Goal: Information Seeking & Learning: Learn about a topic

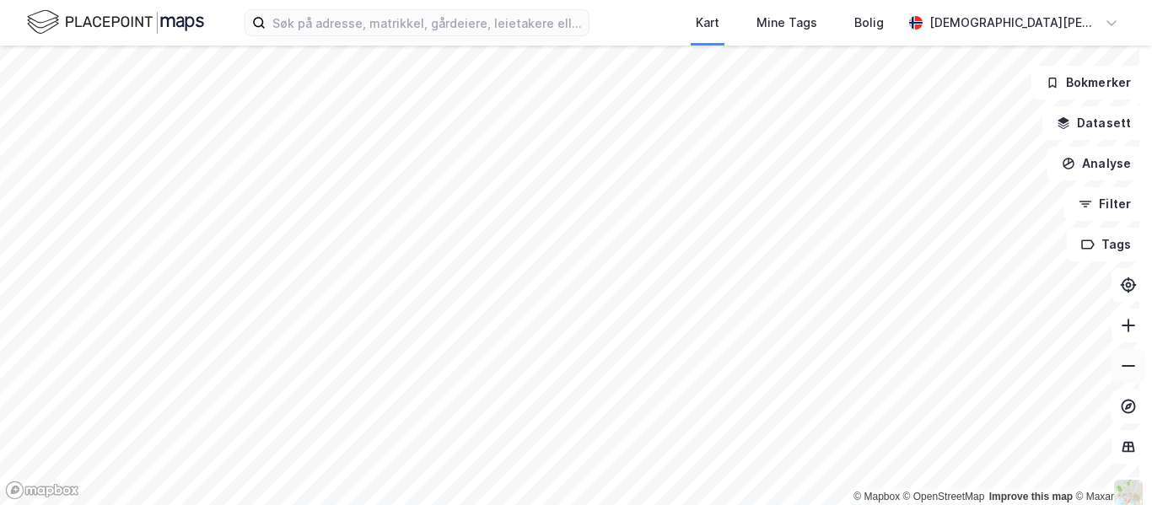
click at [1115, 374] on button at bounding box center [1128, 366] width 34 height 34
click at [1115, 336] on button at bounding box center [1128, 326] width 34 height 34
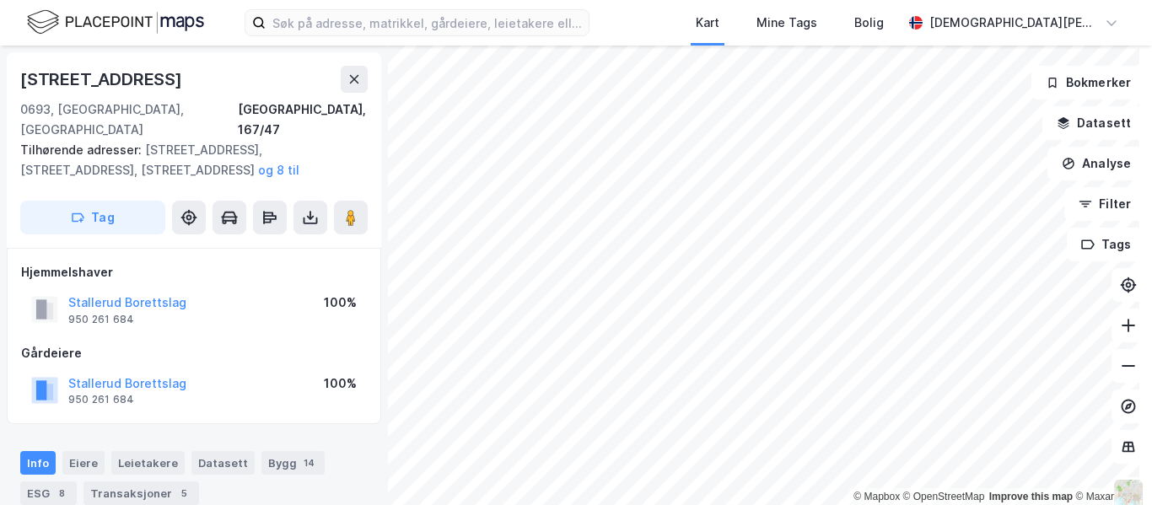
click at [343, 65] on div "[STREET_ADDRESS], 167/47 Tilhørende adresser: [STREET_ADDRESS], [STREET_ADDRESS…" at bounding box center [194, 150] width 374 height 196
click at [358, 77] on icon at bounding box center [354, 79] width 9 height 8
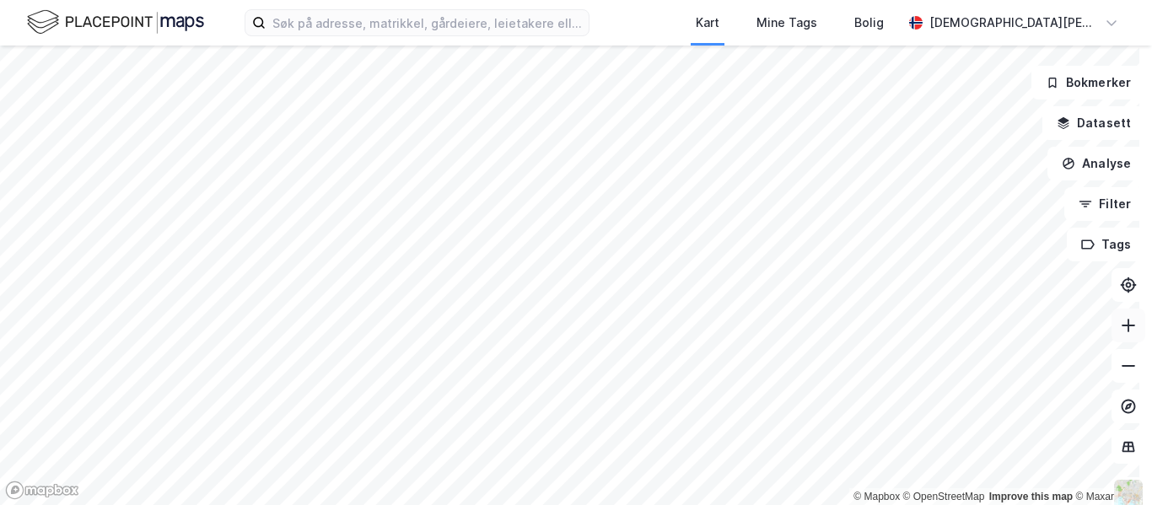
click at [1120, 322] on icon at bounding box center [1128, 325] width 17 height 17
click at [1121, 369] on icon at bounding box center [1128, 366] width 17 height 17
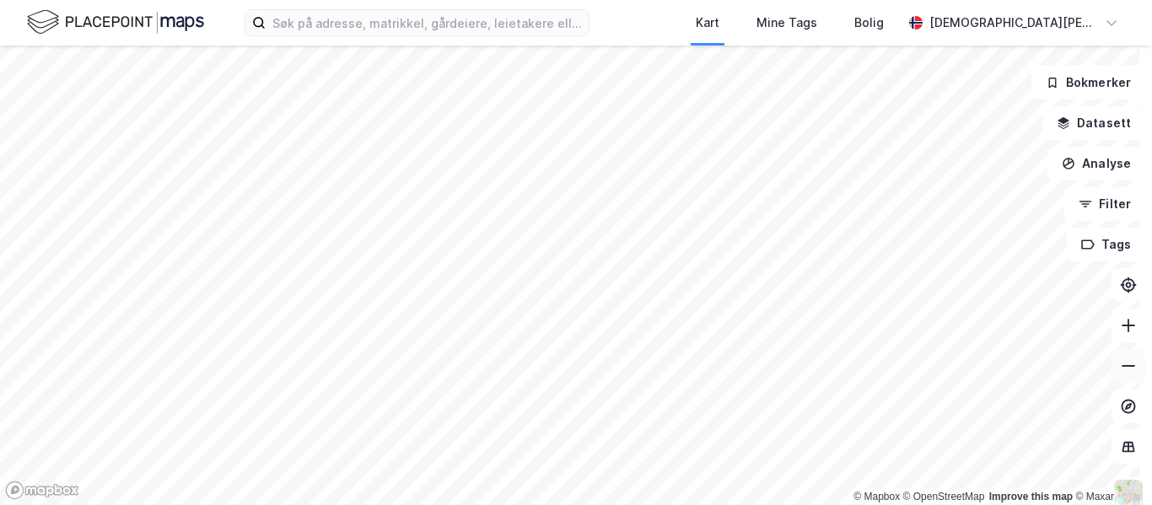
click at [1121, 369] on icon at bounding box center [1128, 366] width 17 height 17
click at [1113, 379] on button at bounding box center [1128, 366] width 34 height 34
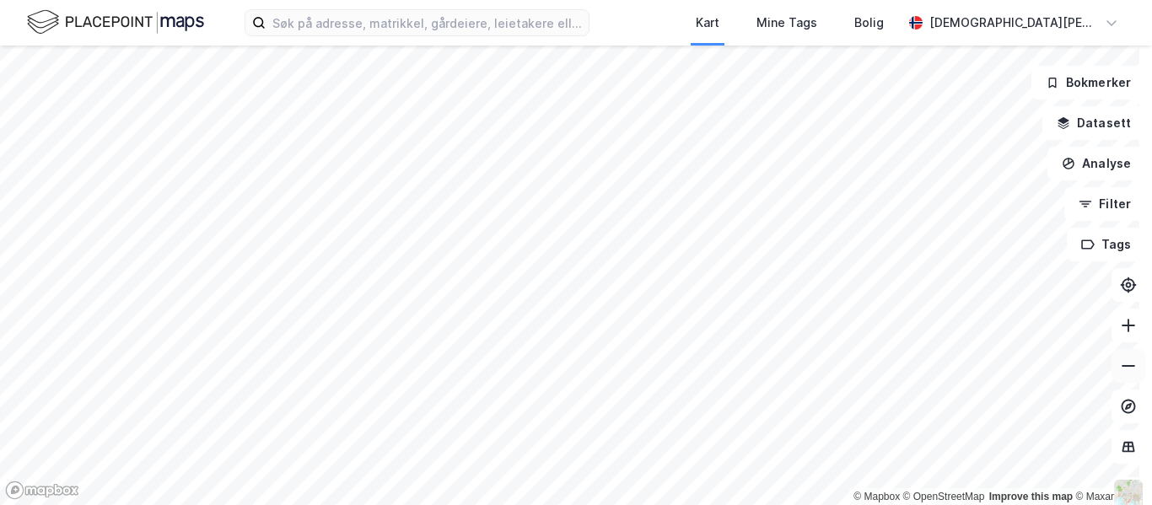
click at [1113, 379] on button at bounding box center [1128, 366] width 34 height 34
click at [1120, 330] on icon at bounding box center [1128, 325] width 17 height 17
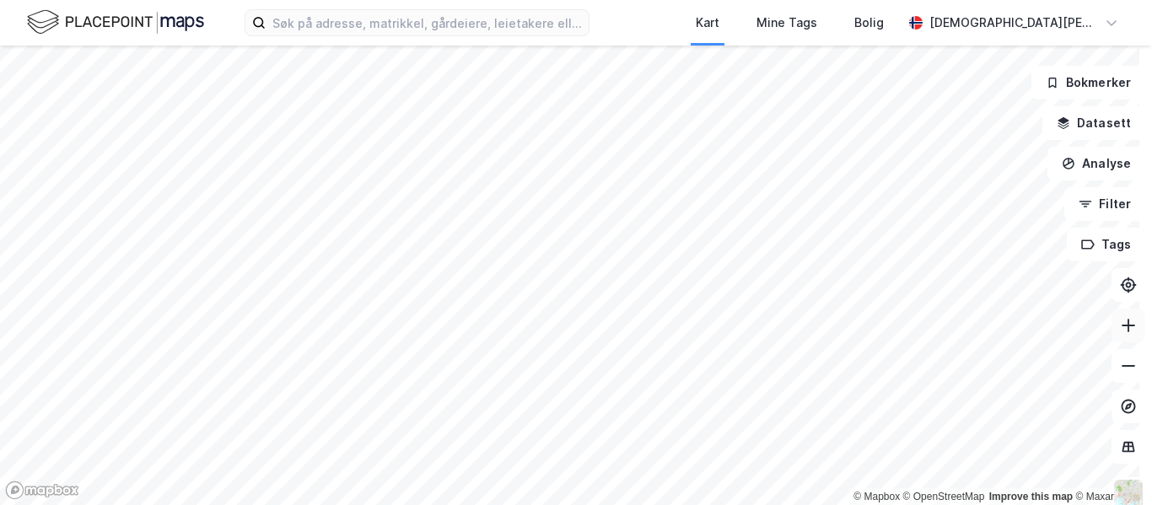
click at [1123, 324] on button at bounding box center [1128, 326] width 34 height 34
click at [1123, 324] on icon at bounding box center [1128, 325] width 17 height 17
click at [672, 504] on html "Kart Mine Tags Bolig [PERSON_NAME] © Mapbox © OpenStreetMap Improve this map © …" at bounding box center [576, 252] width 1152 height 505
click at [1120, 335] on button at bounding box center [1128, 326] width 34 height 34
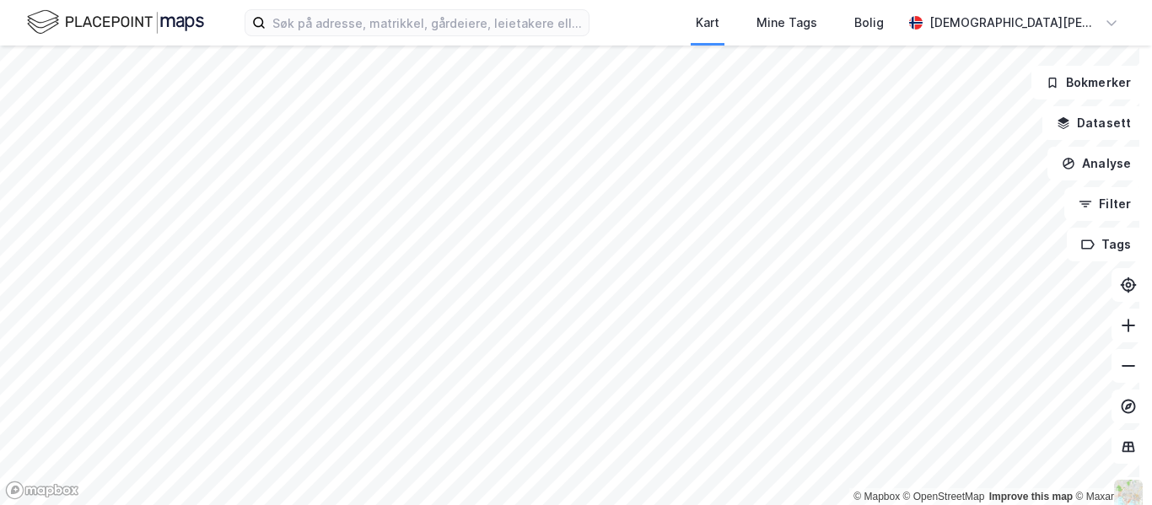
click at [878, 504] on html "Kart Mine Tags Bolig [PERSON_NAME] © Mapbox © OpenStreetMap Improve this map © …" at bounding box center [576, 252] width 1152 height 505
click at [944, 504] on html "Kart Mine Tags Bolig [PERSON_NAME] © Mapbox © OpenStreetMap Improve this map © …" at bounding box center [576, 252] width 1152 height 505
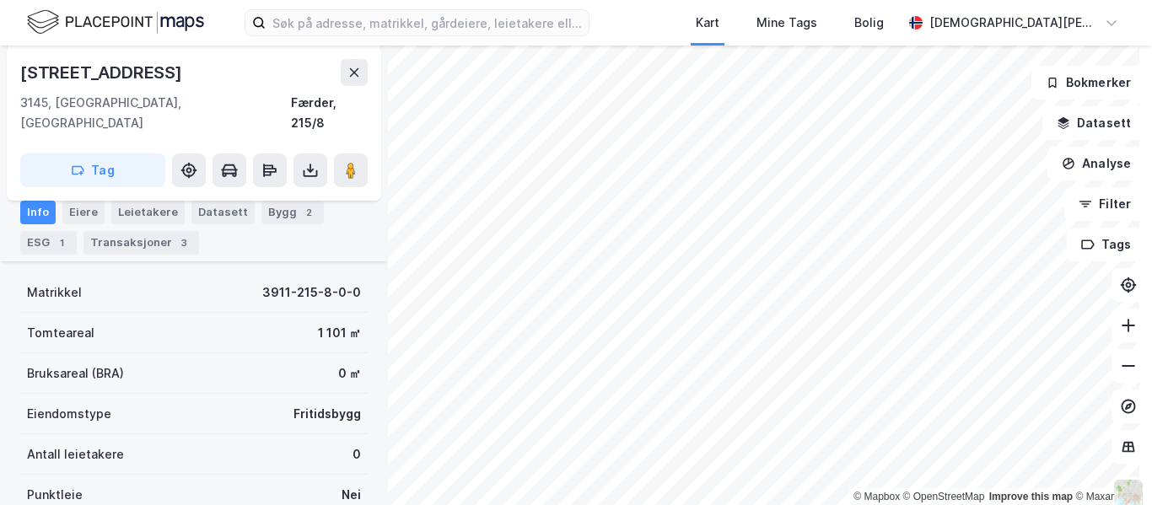
scroll to position [208, 0]
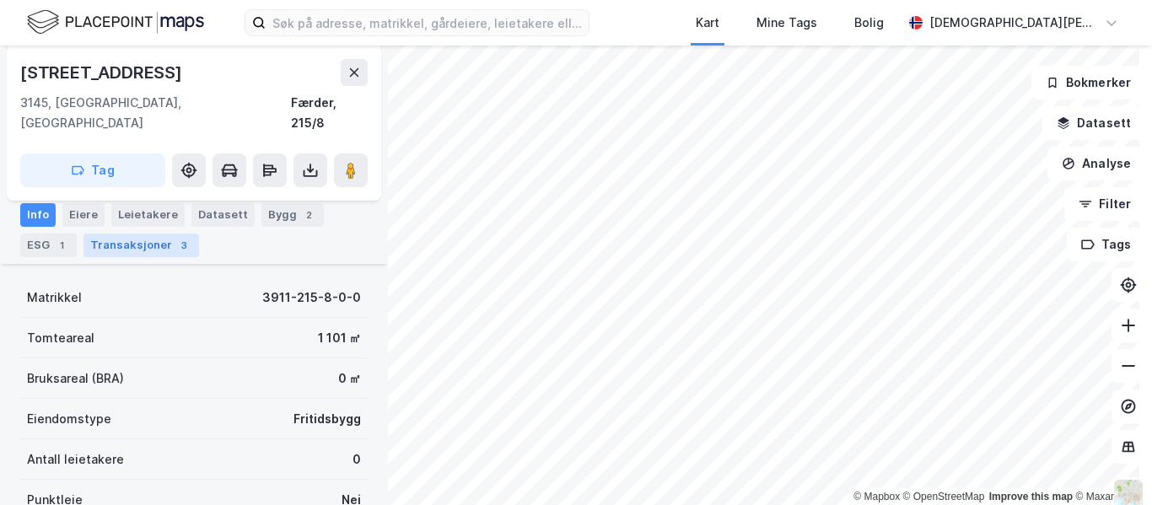
click at [175, 240] on div "3" at bounding box center [183, 245] width 17 height 17
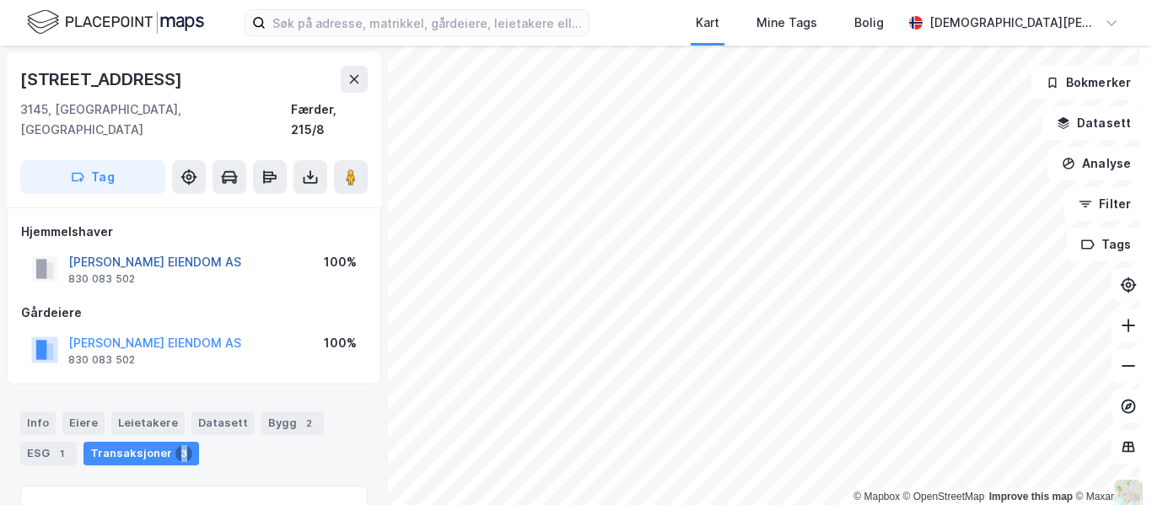
click at [0, 0] on button "[PERSON_NAME] EIENDOM AS" at bounding box center [0, 0] width 0 height 0
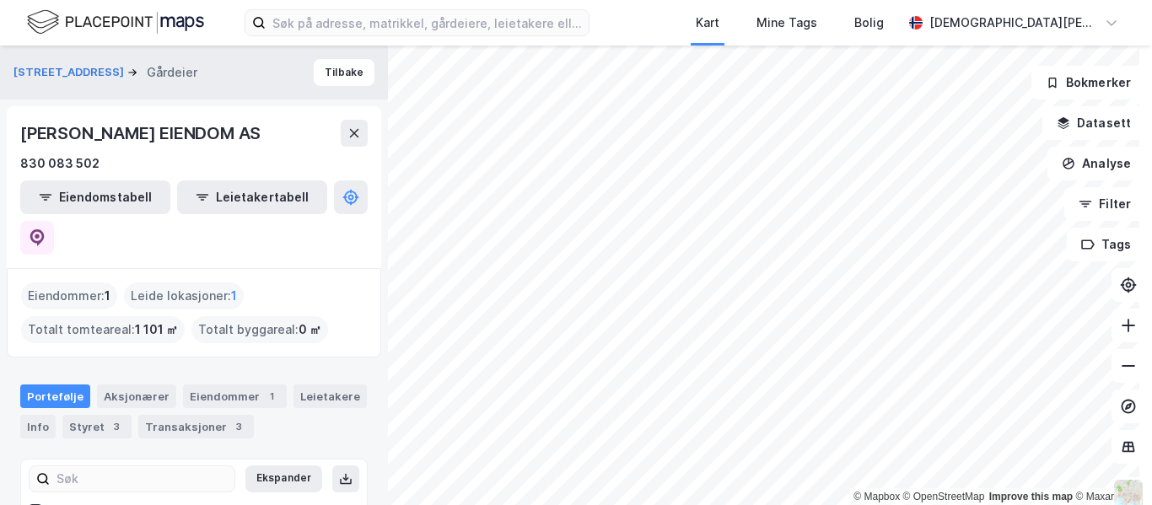
scroll to position [83, 0]
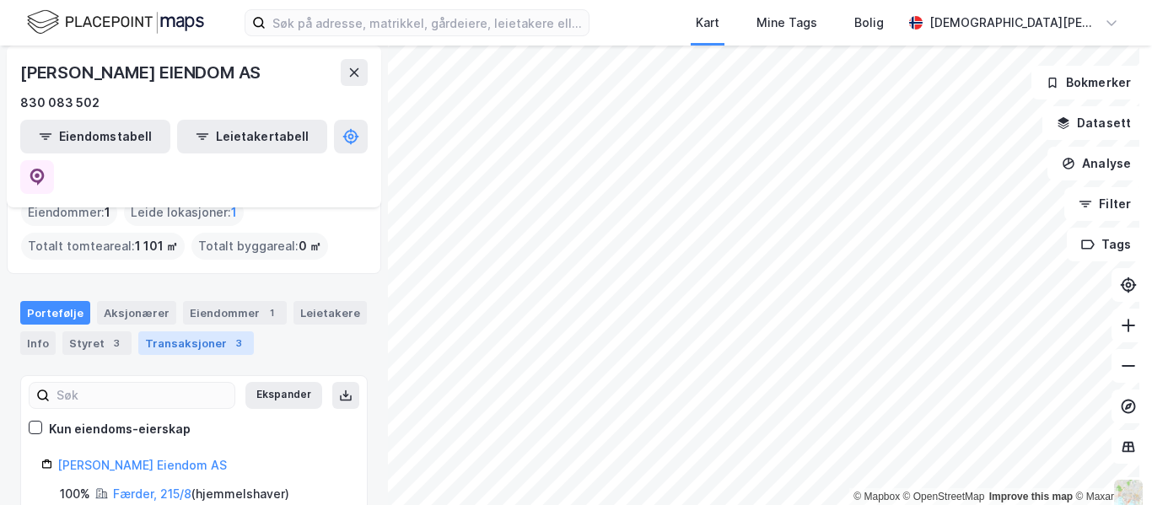
click at [206, 331] on div "Transaksjoner 3" at bounding box center [196, 343] width 116 height 24
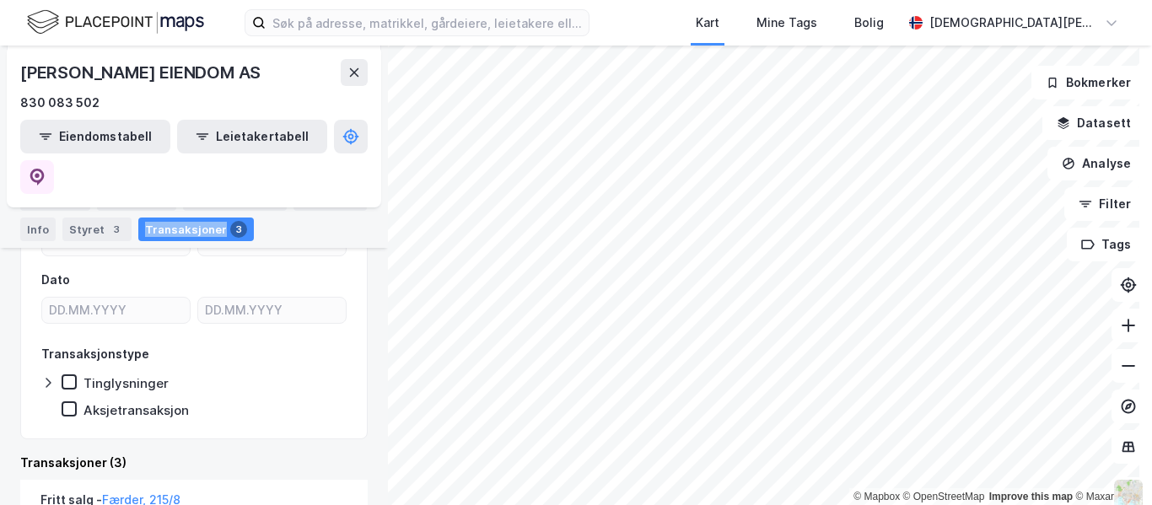
scroll to position [273, 0]
